Goal: Transaction & Acquisition: Purchase product/service

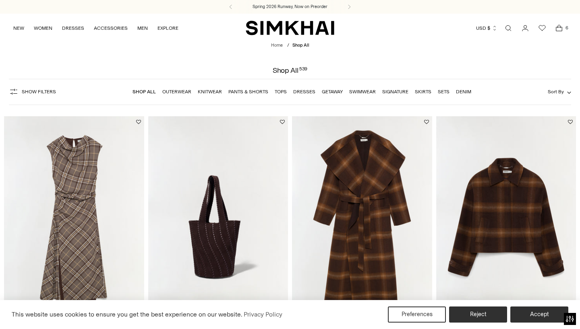
click at [249, 92] on link "Pants & Shorts" at bounding box center [248, 92] width 40 height 6
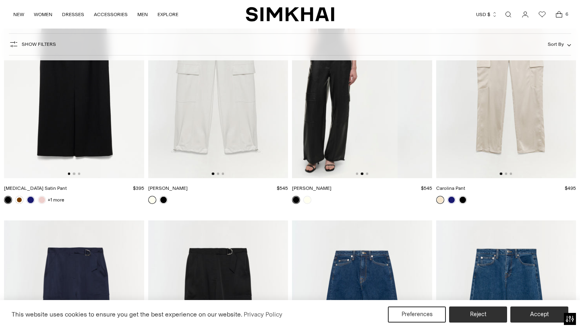
scroll to position [2405, 0]
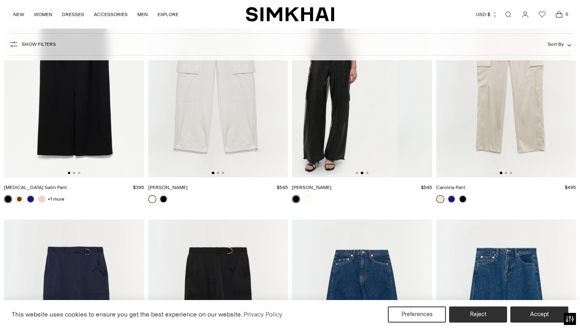
click at [362, 116] on img at bounding box center [328, 73] width 140 height 210
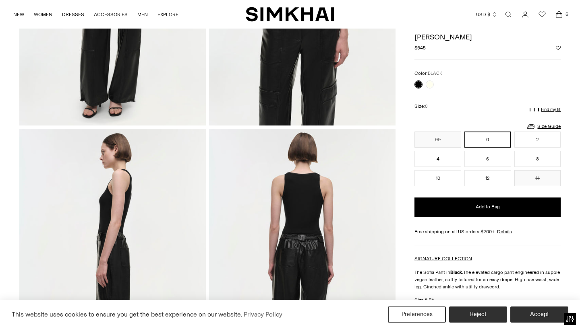
scroll to position [190, 0]
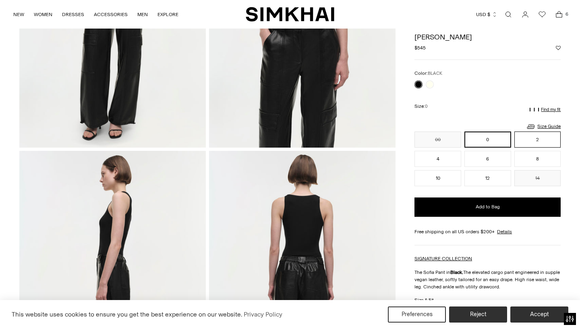
click at [543, 132] on button "2" at bounding box center [537, 140] width 47 height 16
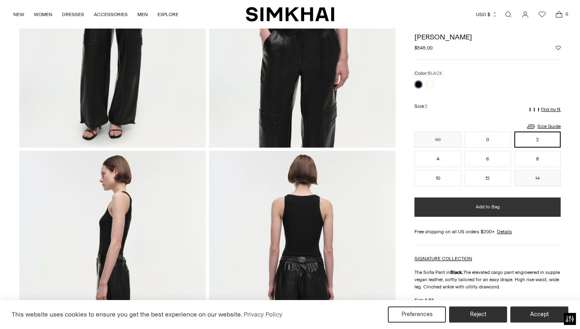
click at [473, 201] on button "Add to Bag" at bounding box center [487, 207] width 146 height 19
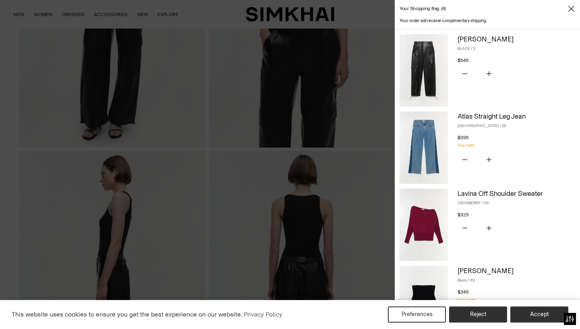
click at [568, 12] on icon "Close" at bounding box center [570, 9] width 6 height 8
